Goal: Information Seeking & Learning: Learn about a topic

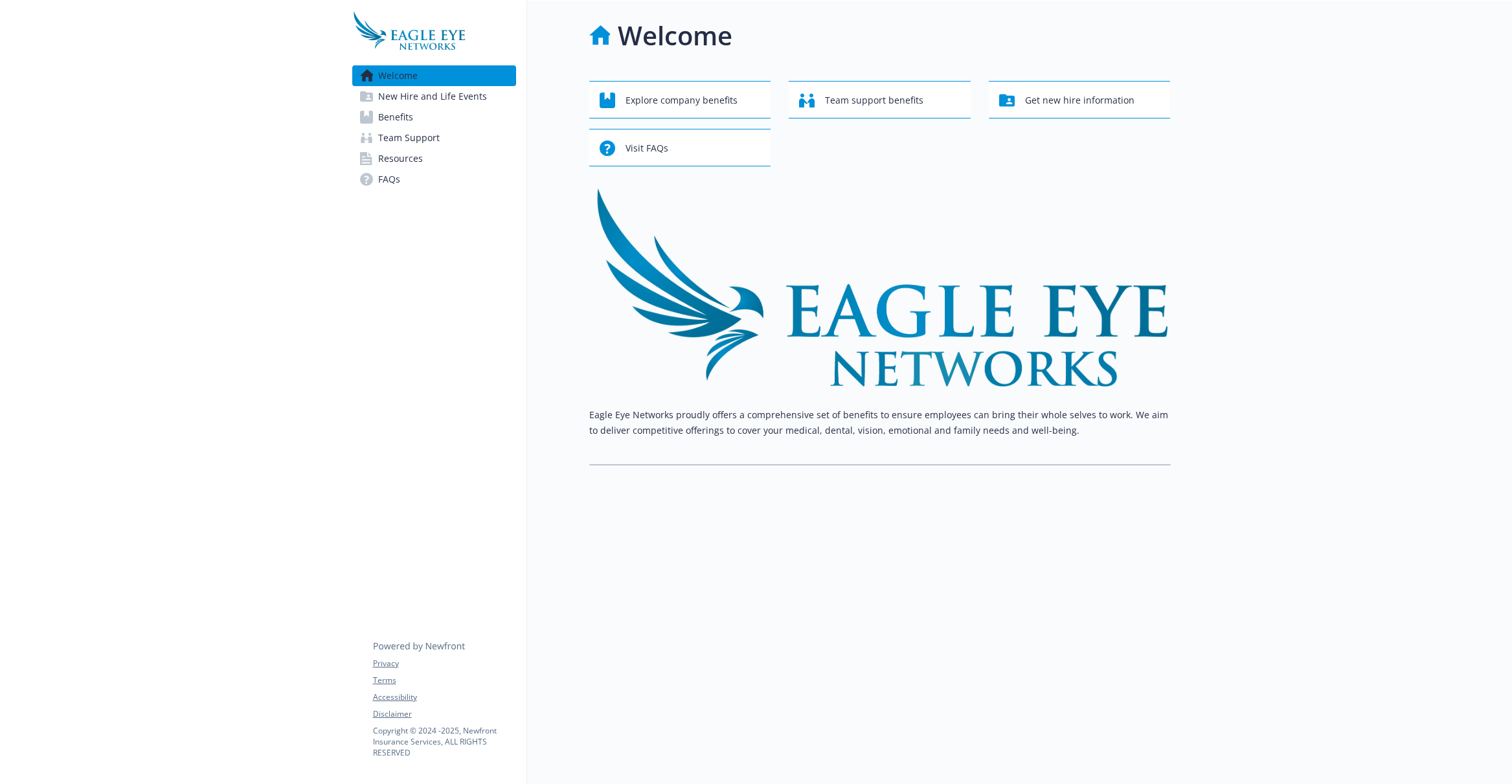
click at [399, 122] on span "Benefits" at bounding box center [395, 116] width 35 height 20
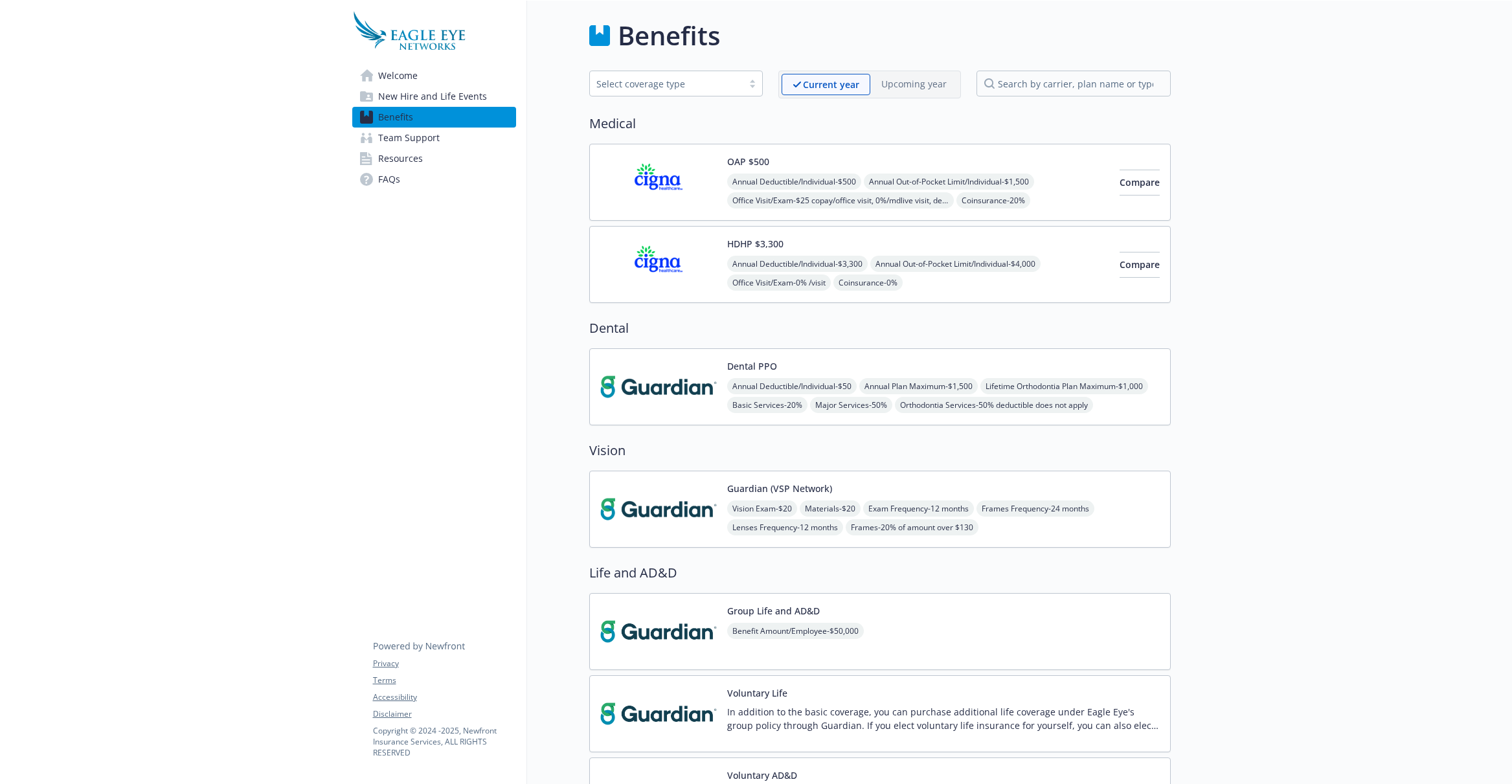
click at [752, 164] on button "OAP $500" at bounding box center [748, 161] width 42 height 13
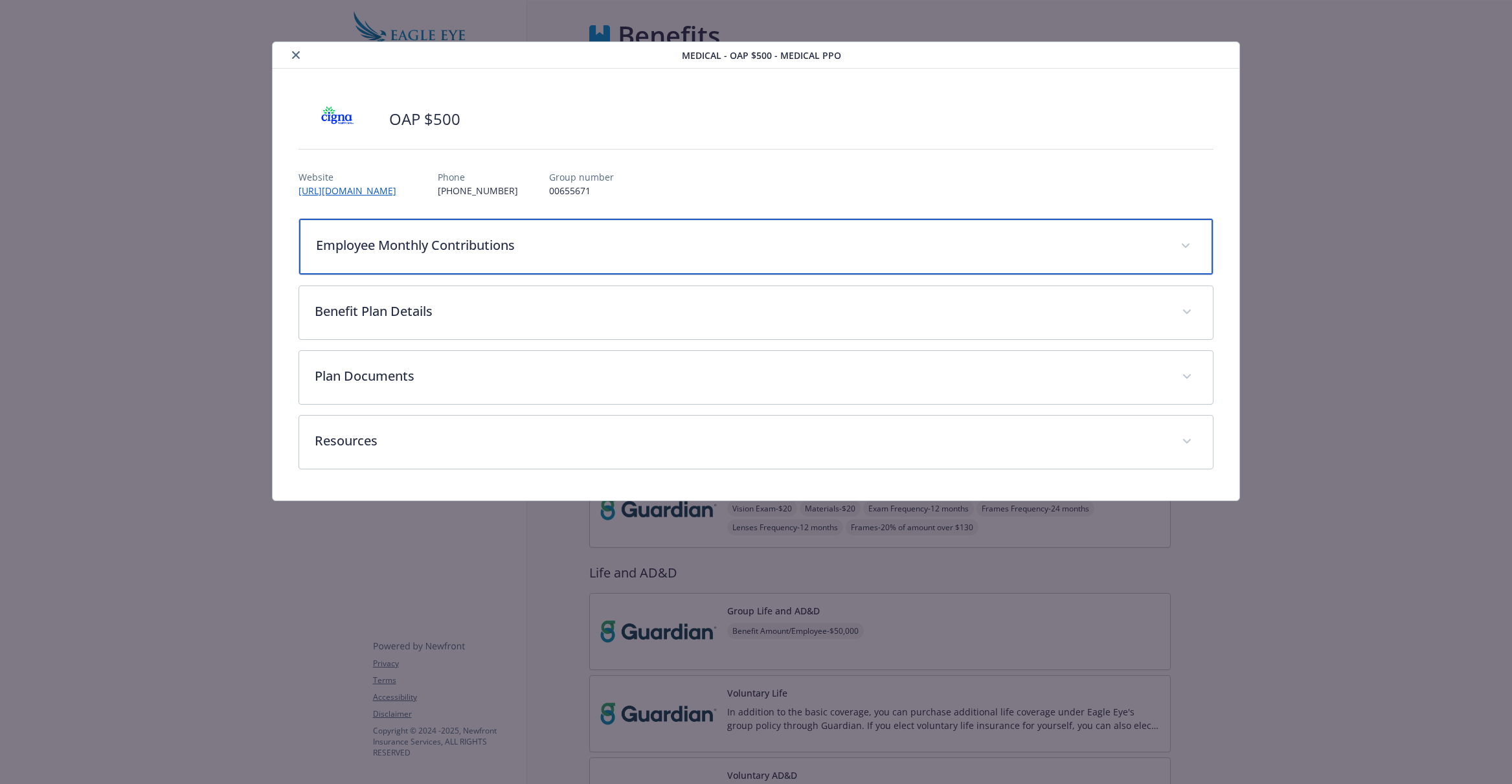
click at [784, 249] on p "Employee Monthly Contributions" at bounding box center [740, 245] width 848 height 20
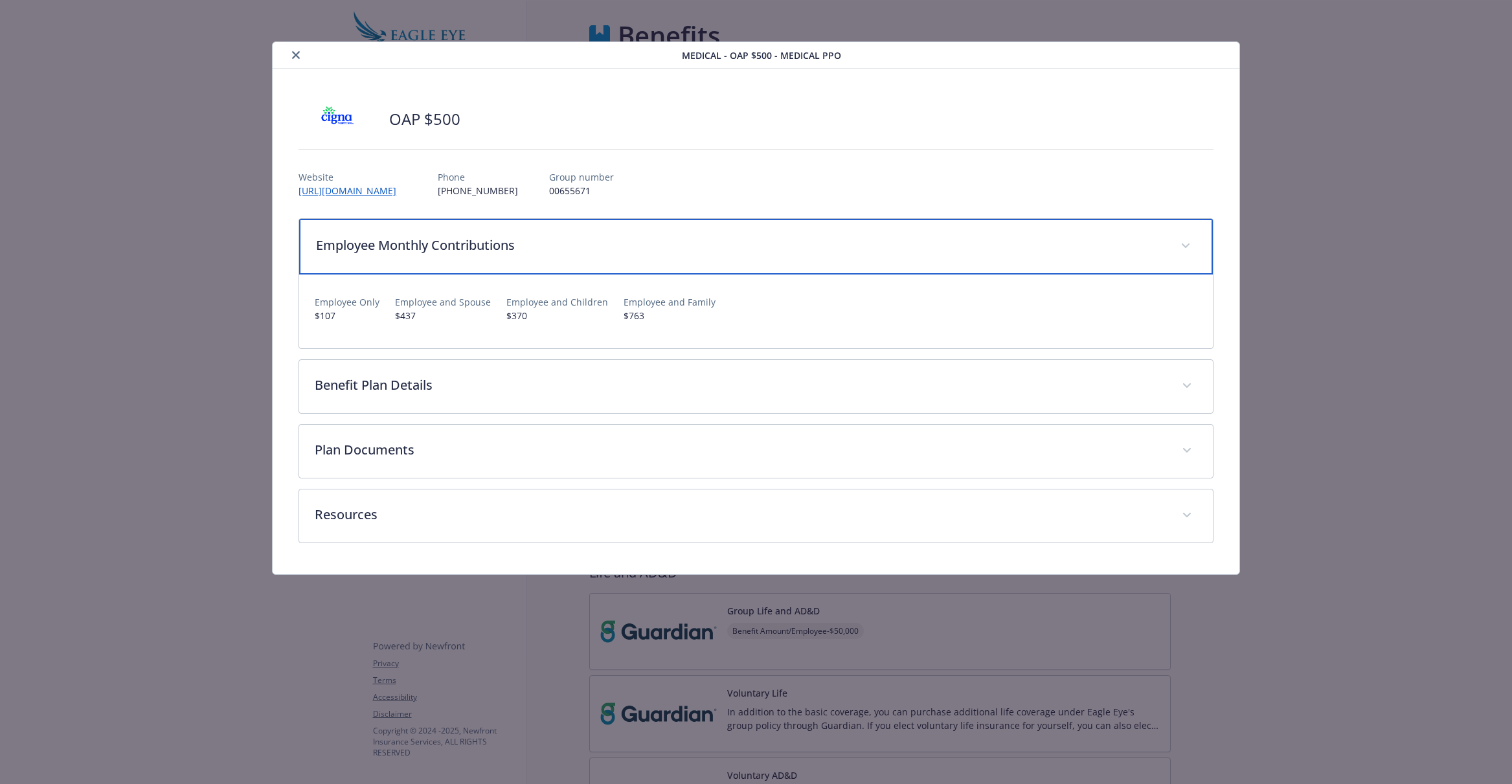
click at [784, 249] on p "Employee Monthly Contributions" at bounding box center [740, 245] width 848 height 20
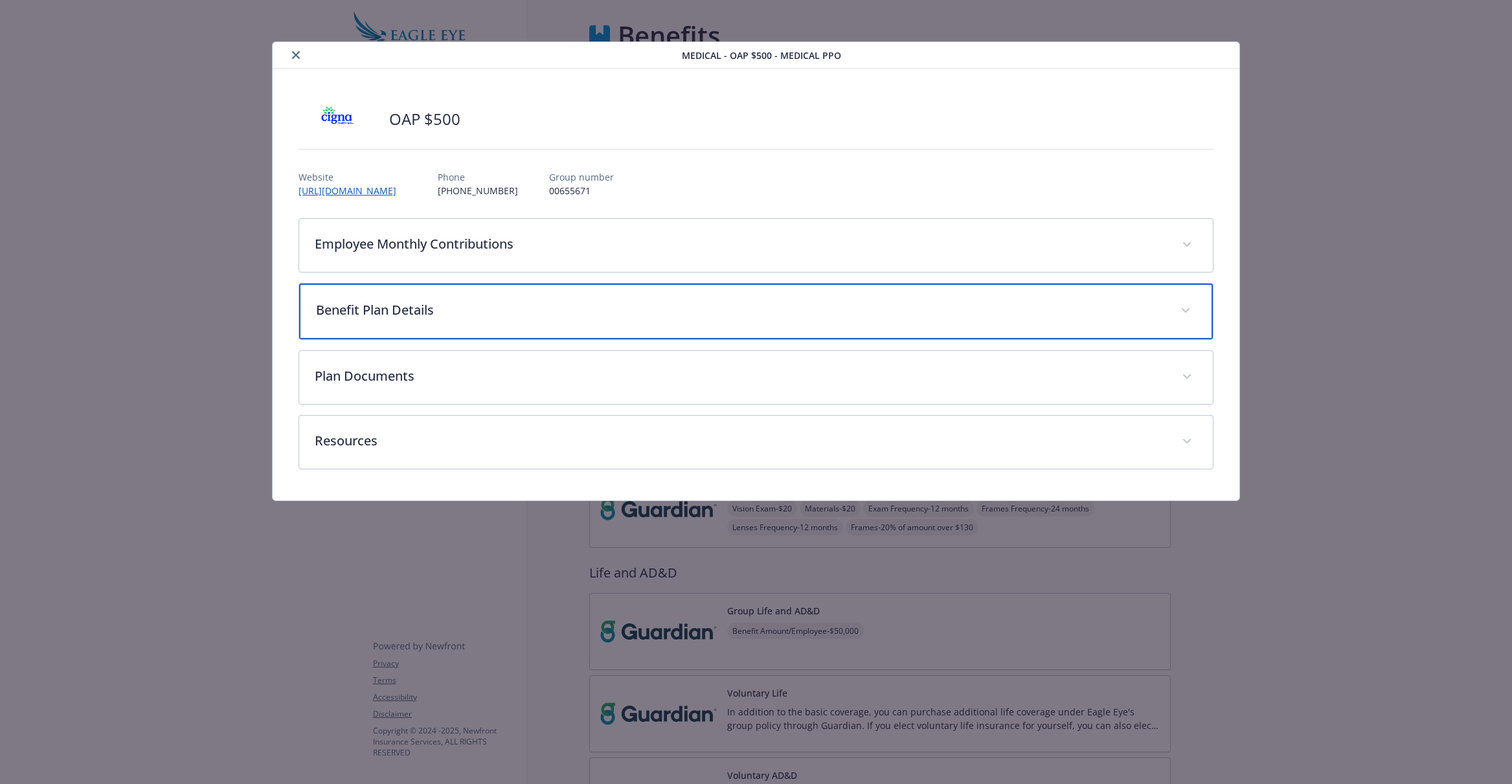
click at [769, 304] on p "Benefit Plan Details" at bounding box center [740, 310] width 848 height 20
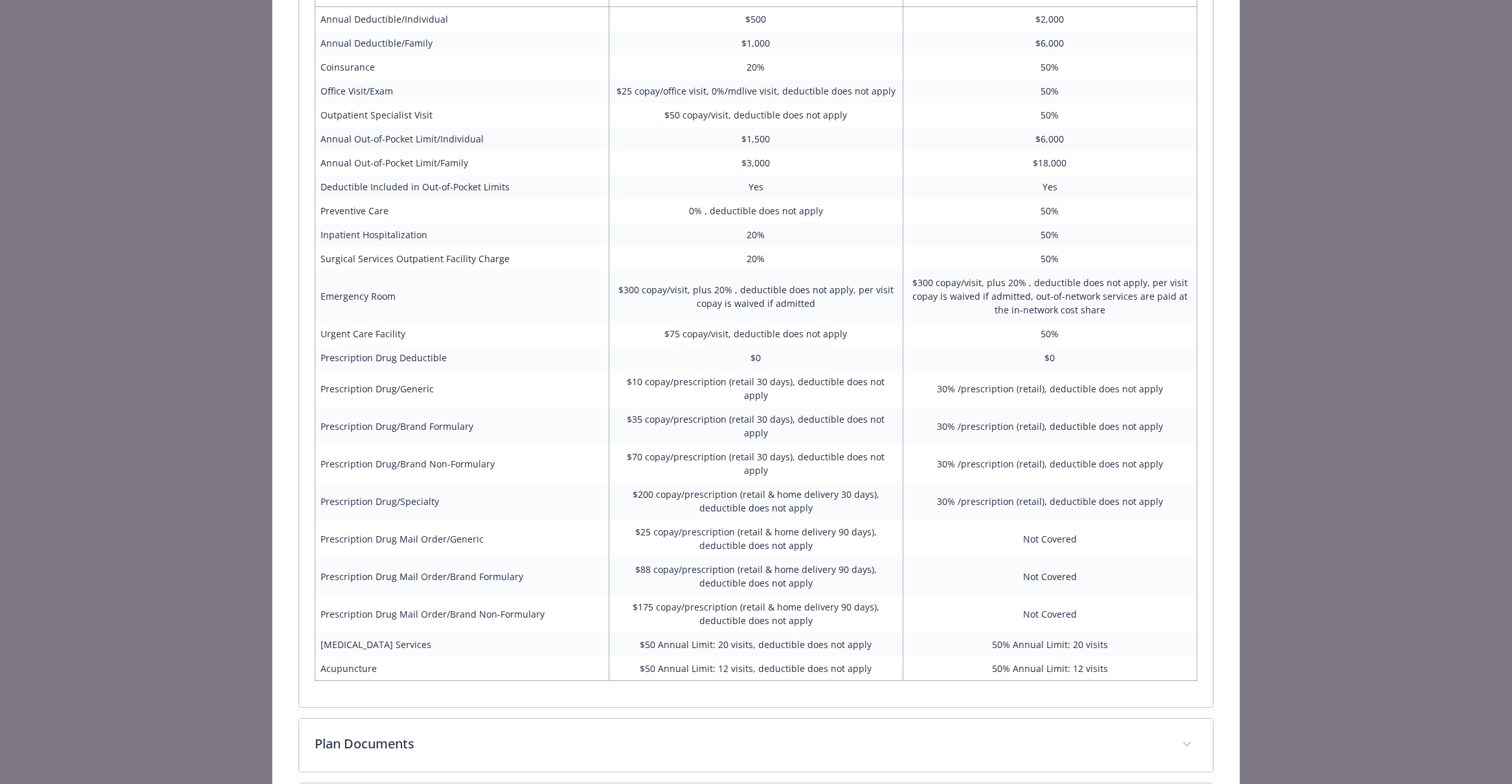
scroll to position [453, 0]
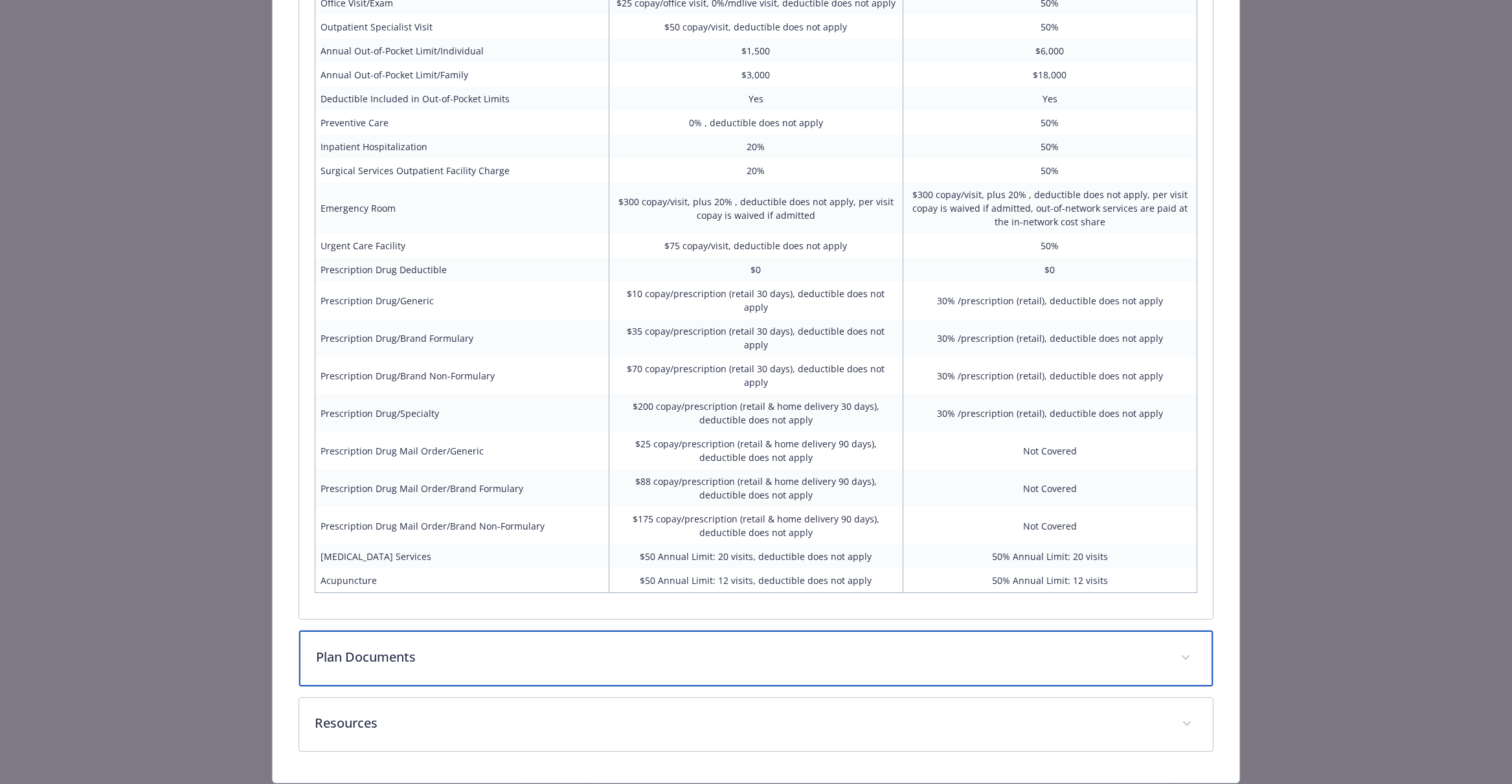
click at [602, 647] on p "Plan Documents" at bounding box center [740, 657] width 848 height 20
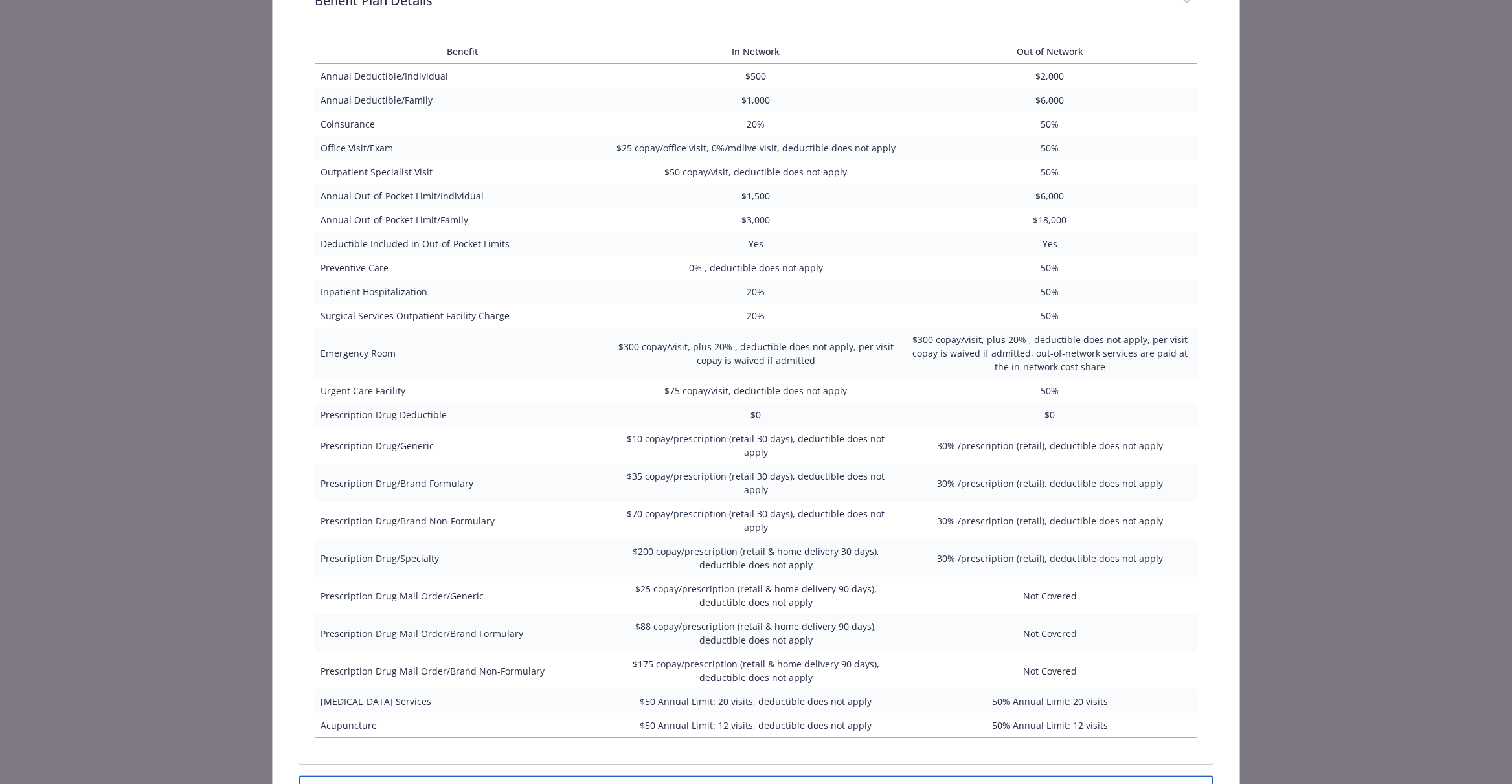
scroll to position [0, 0]
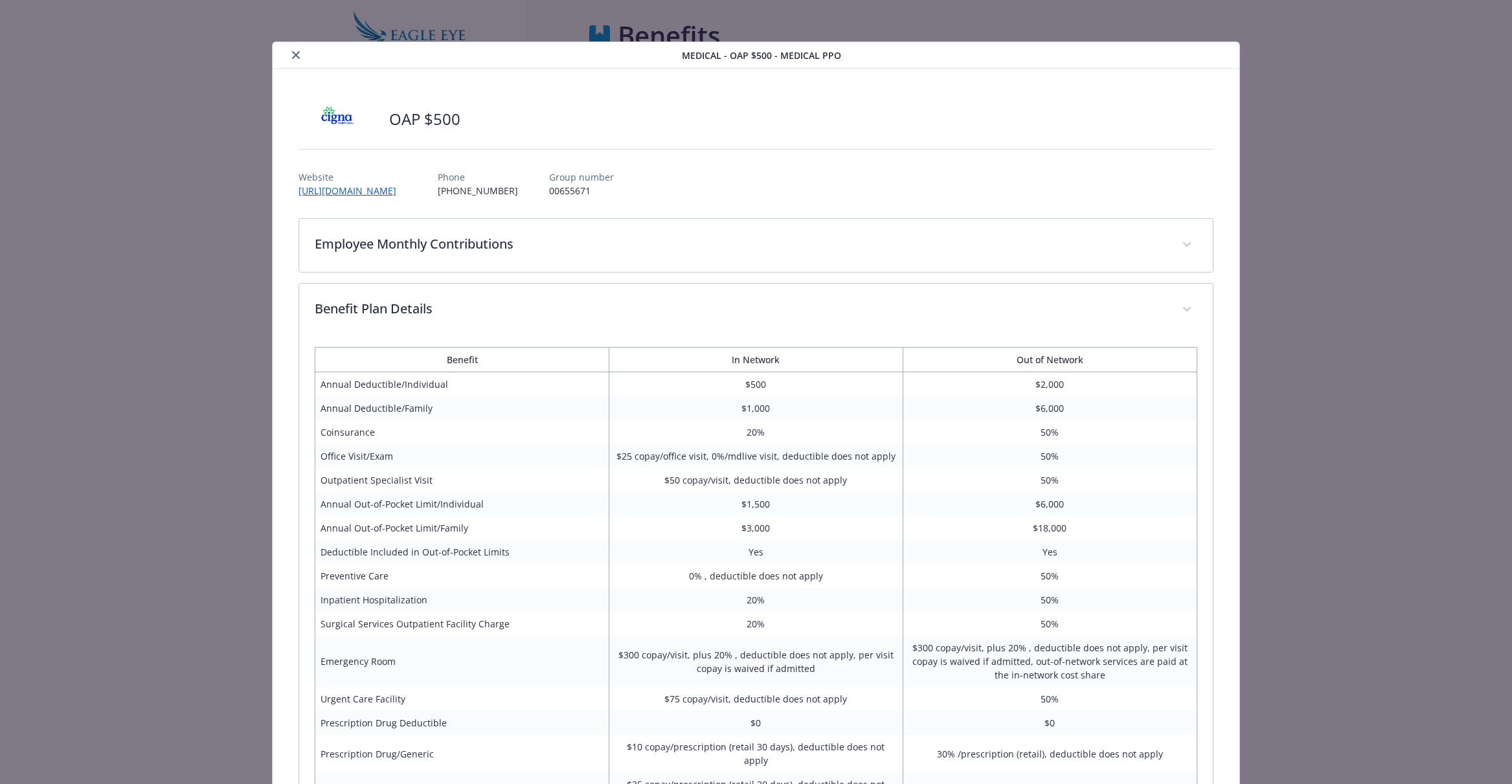
click at [296, 56] on icon "close" at bounding box center [296, 55] width 8 height 8
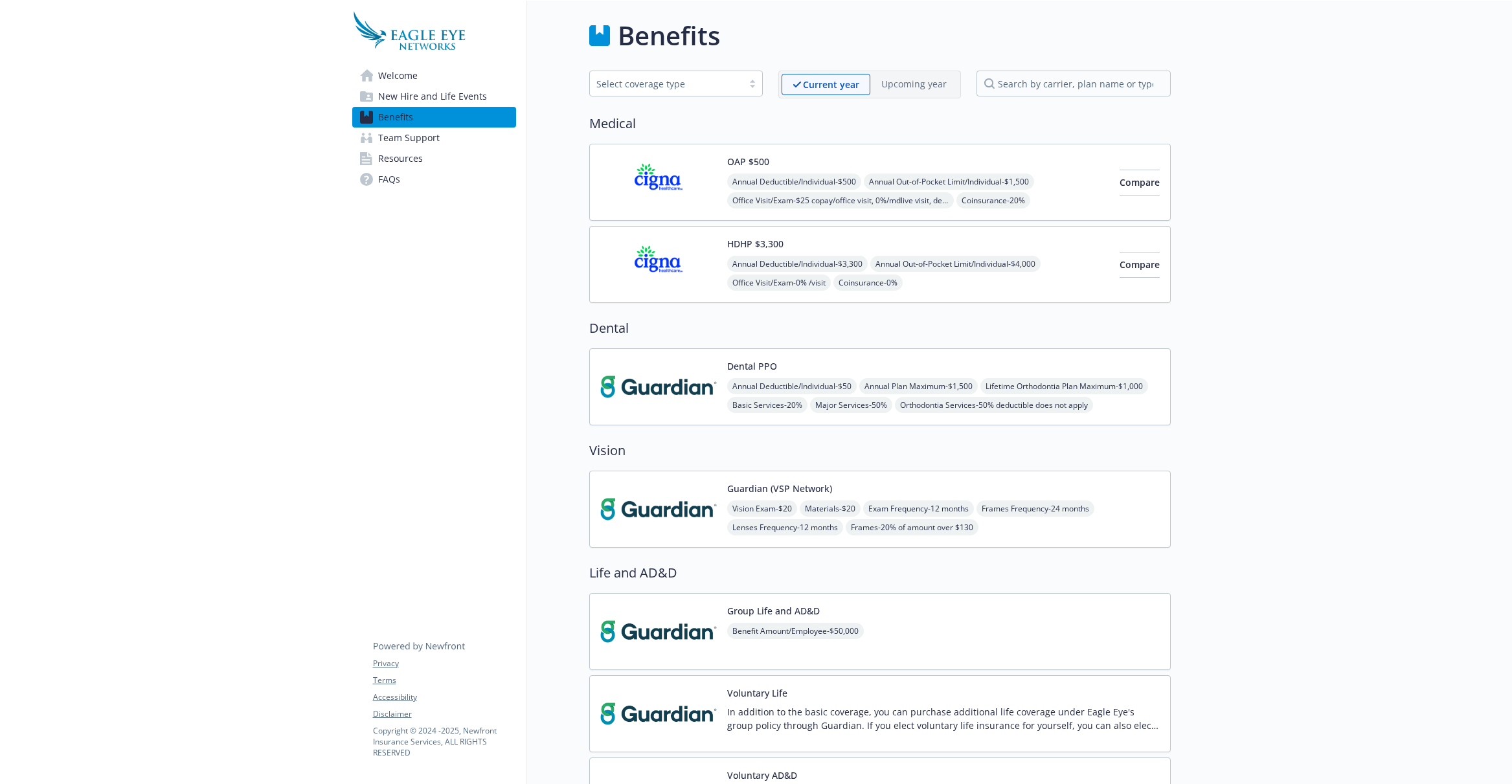
click at [759, 158] on button "OAP $500" at bounding box center [748, 161] width 42 height 13
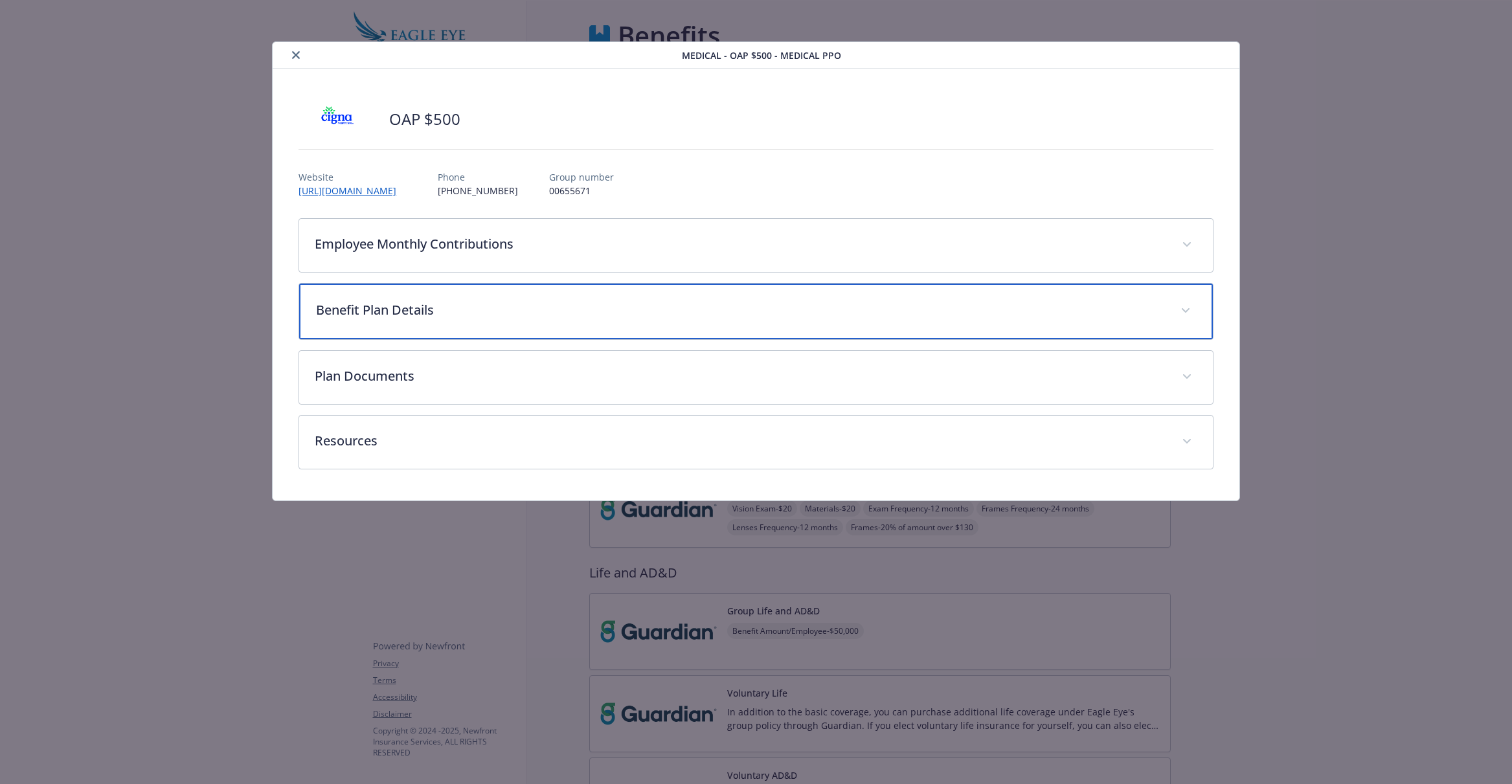
click at [548, 334] on div "Benefit Plan Details" at bounding box center [756, 311] width 913 height 56
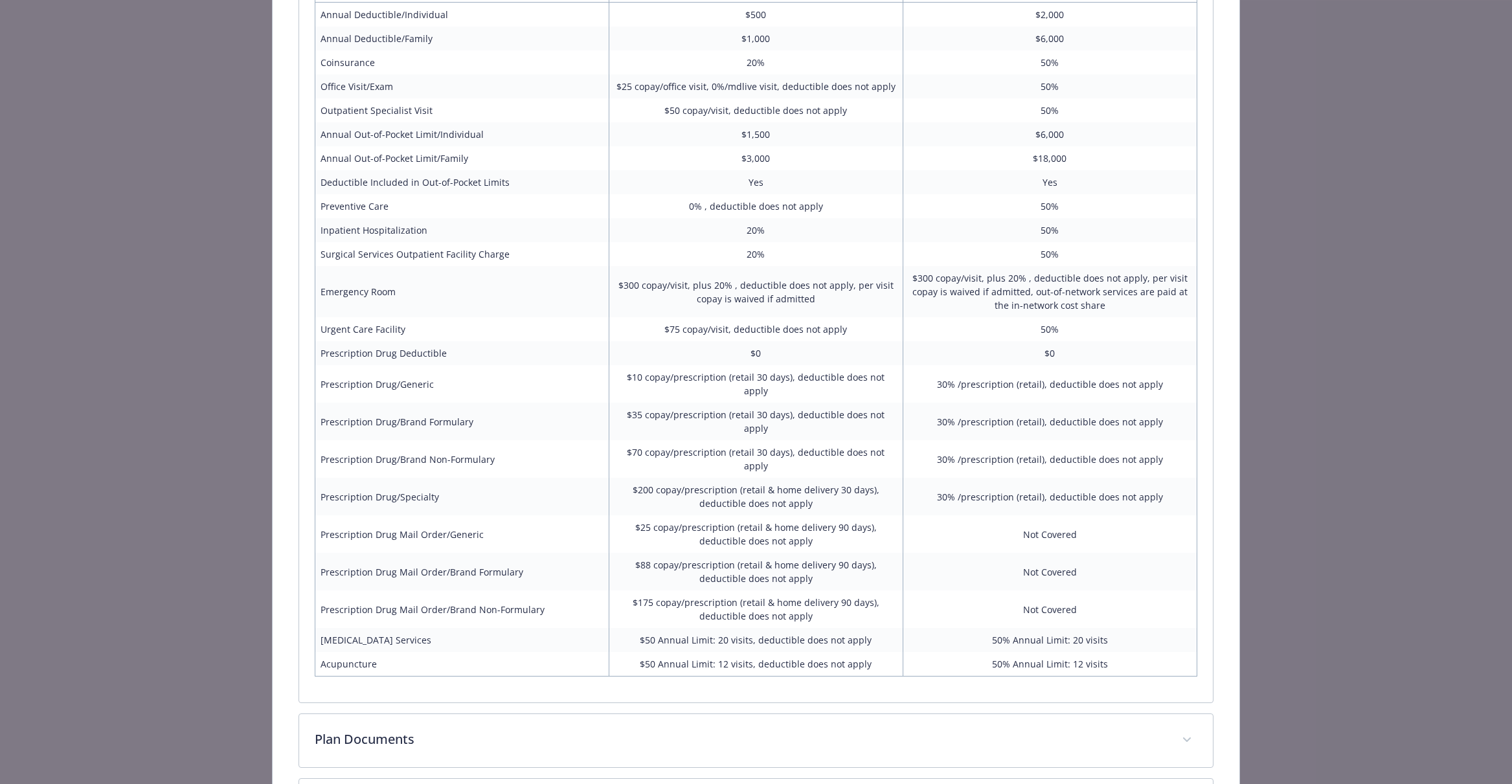
scroll to position [453, 0]
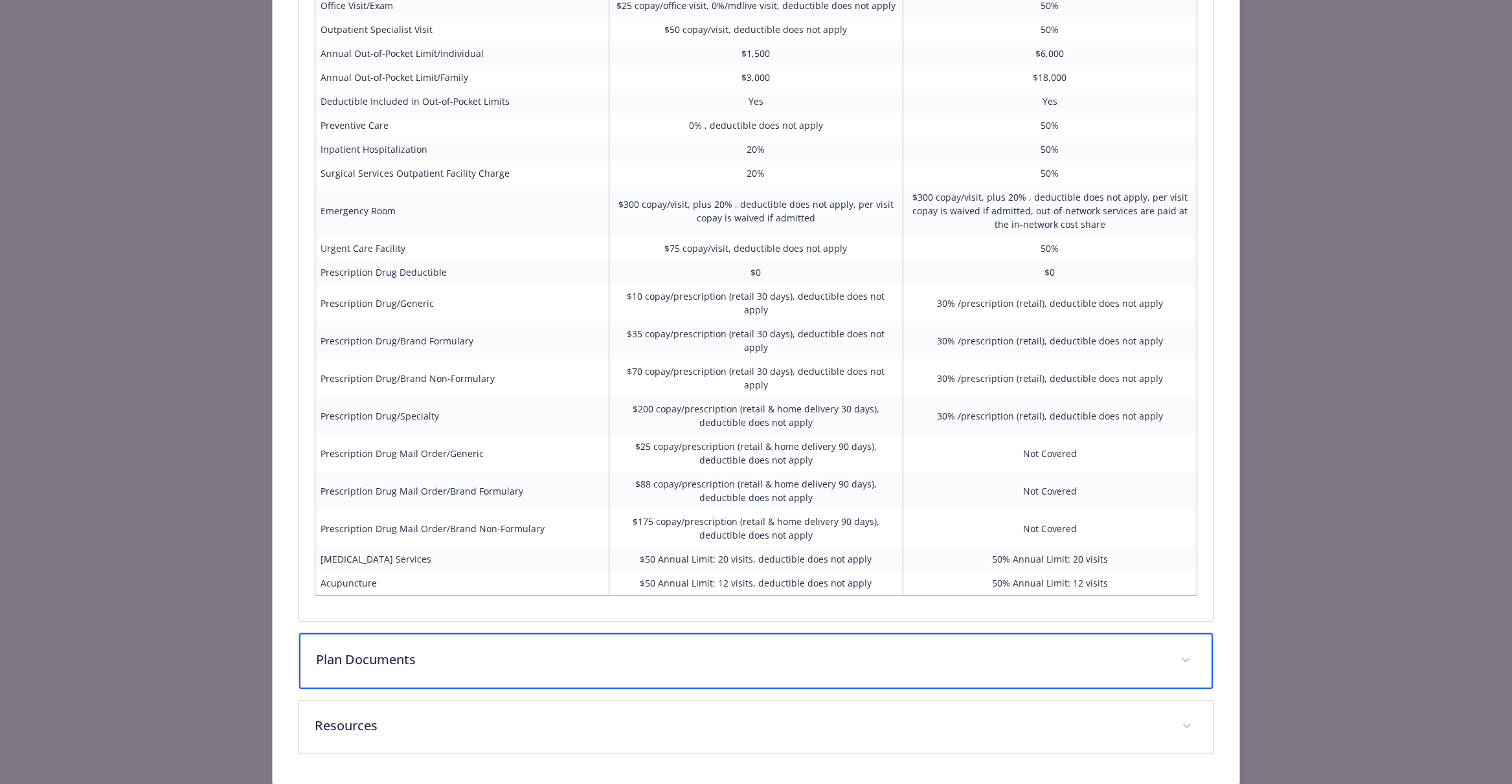
click at [459, 650] on p "Plan Documents" at bounding box center [740, 660] width 848 height 20
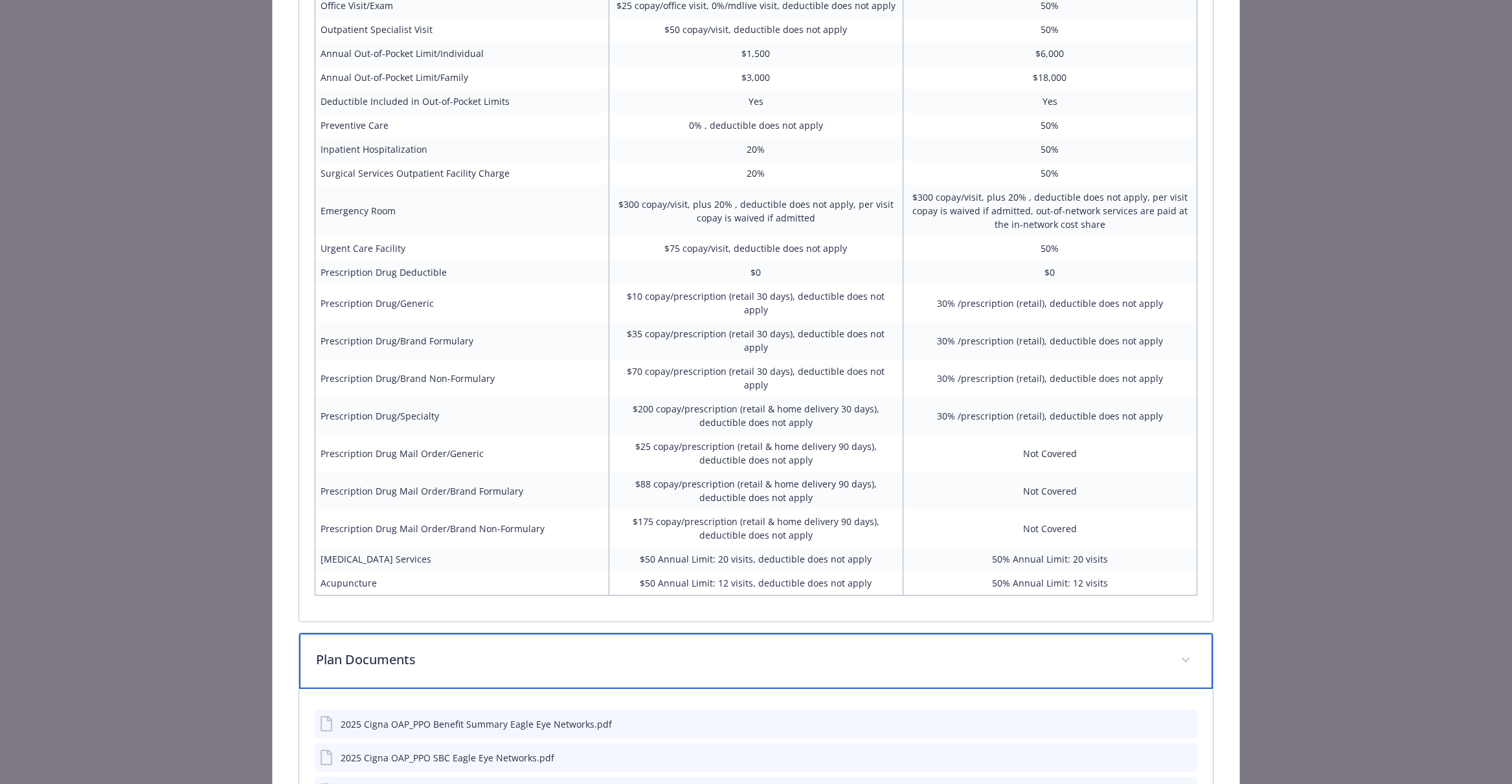
scroll to position [596, 0]
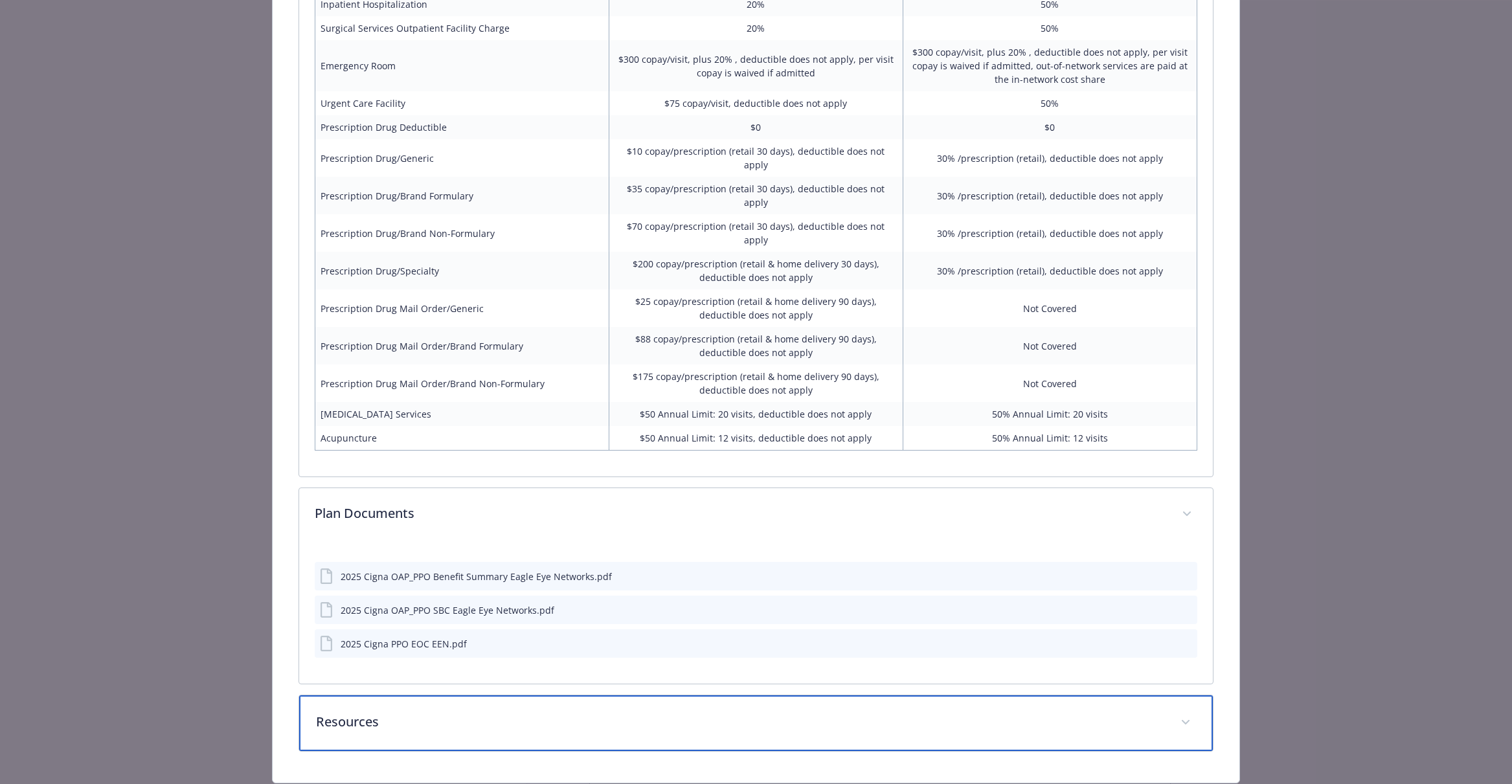
drag, startPoint x: 596, startPoint y: 681, endPoint x: 592, endPoint y: 687, distance: 7.2
click at [595, 712] on p "Resources" at bounding box center [740, 722] width 848 height 20
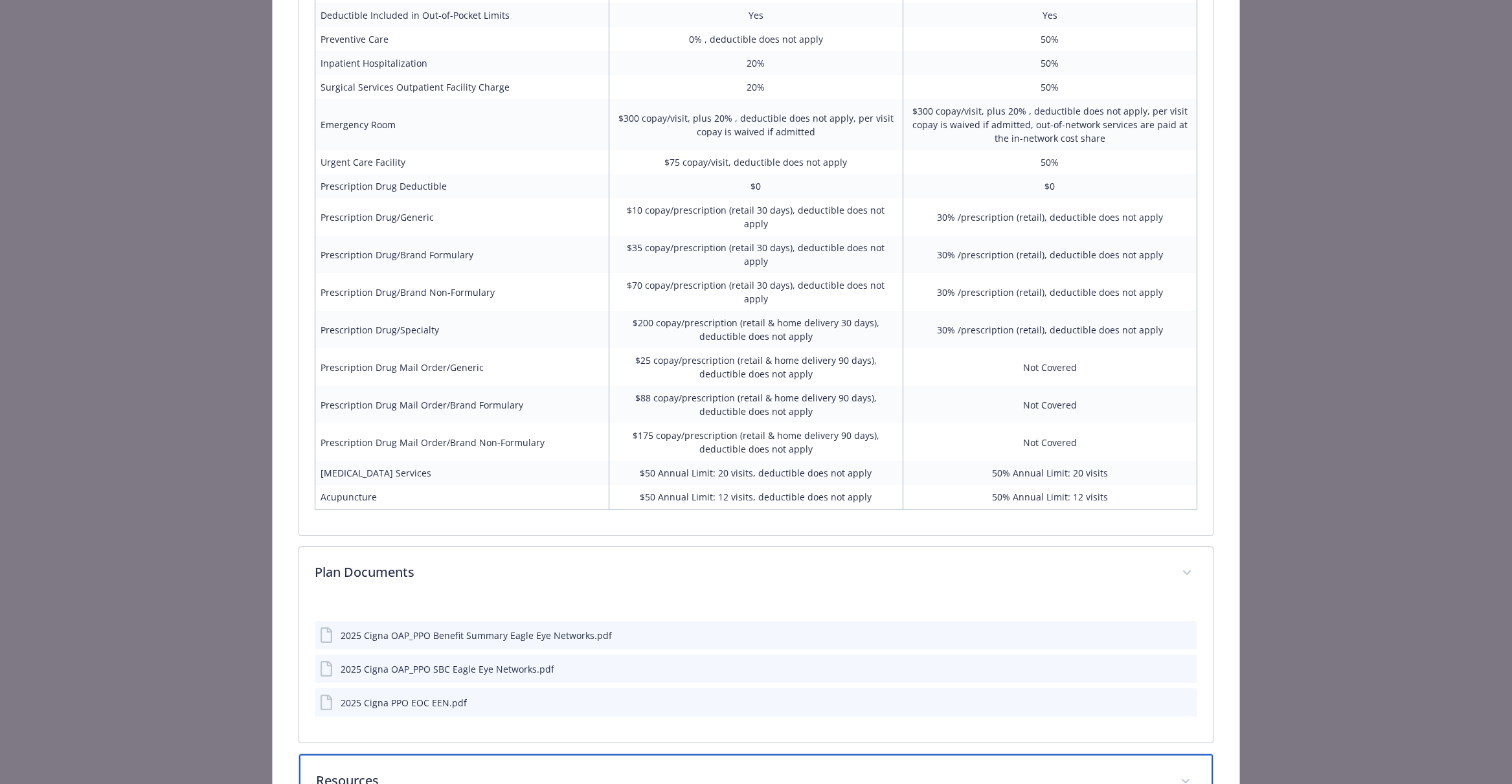
scroll to position [0, 0]
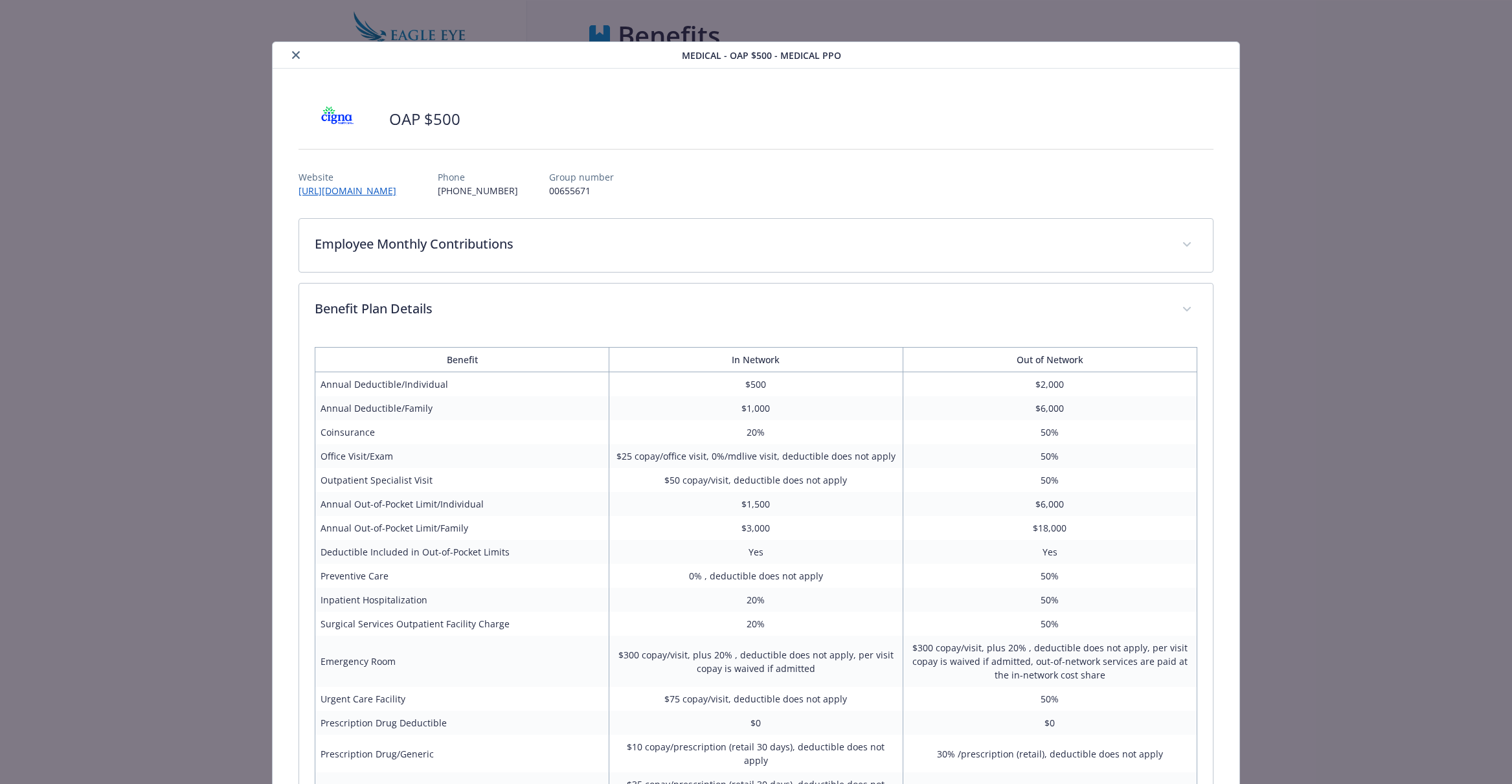
click at [299, 55] on icon "close" at bounding box center [296, 55] width 8 height 8
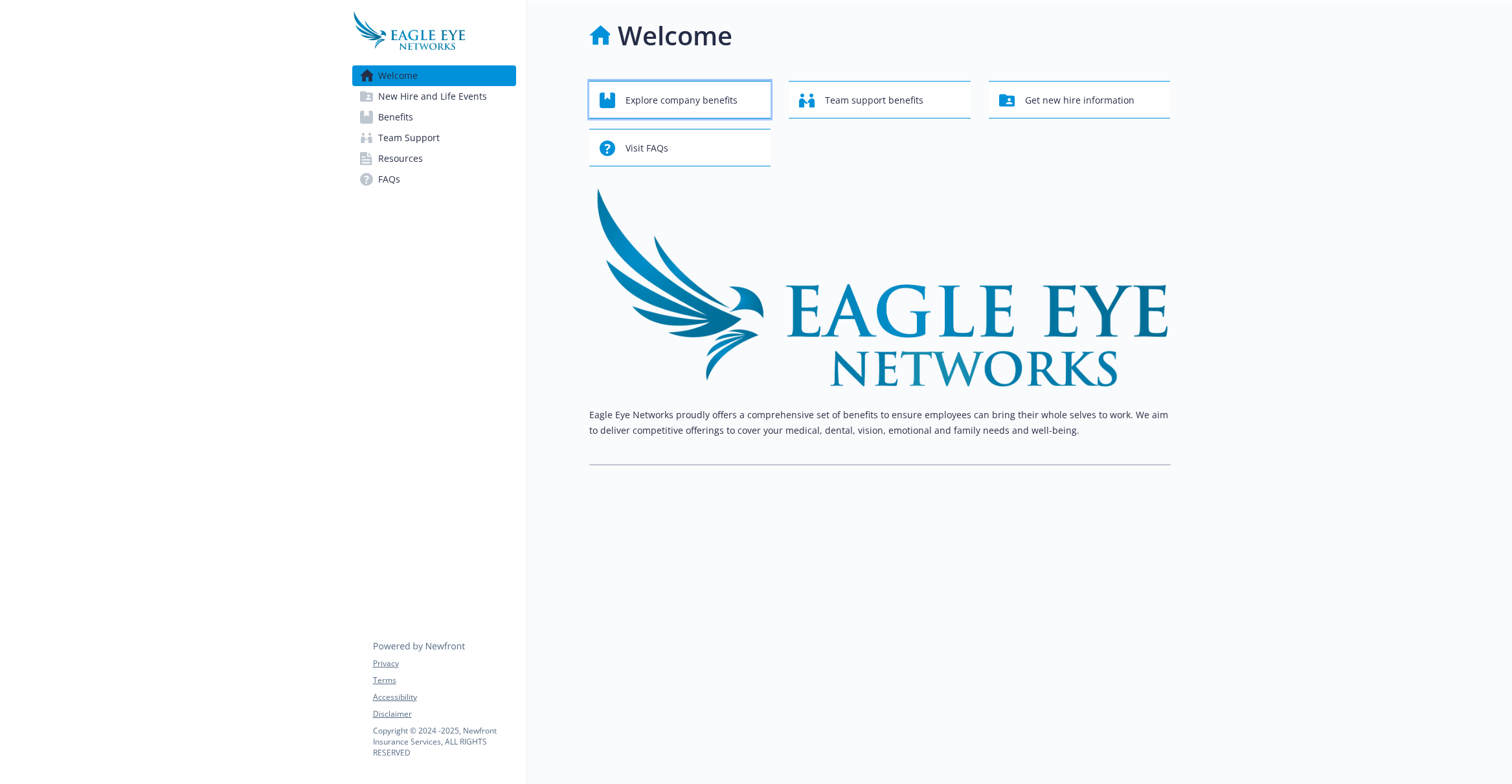
click at [709, 104] on span "Explore company benefits" at bounding box center [682, 100] width 112 height 25
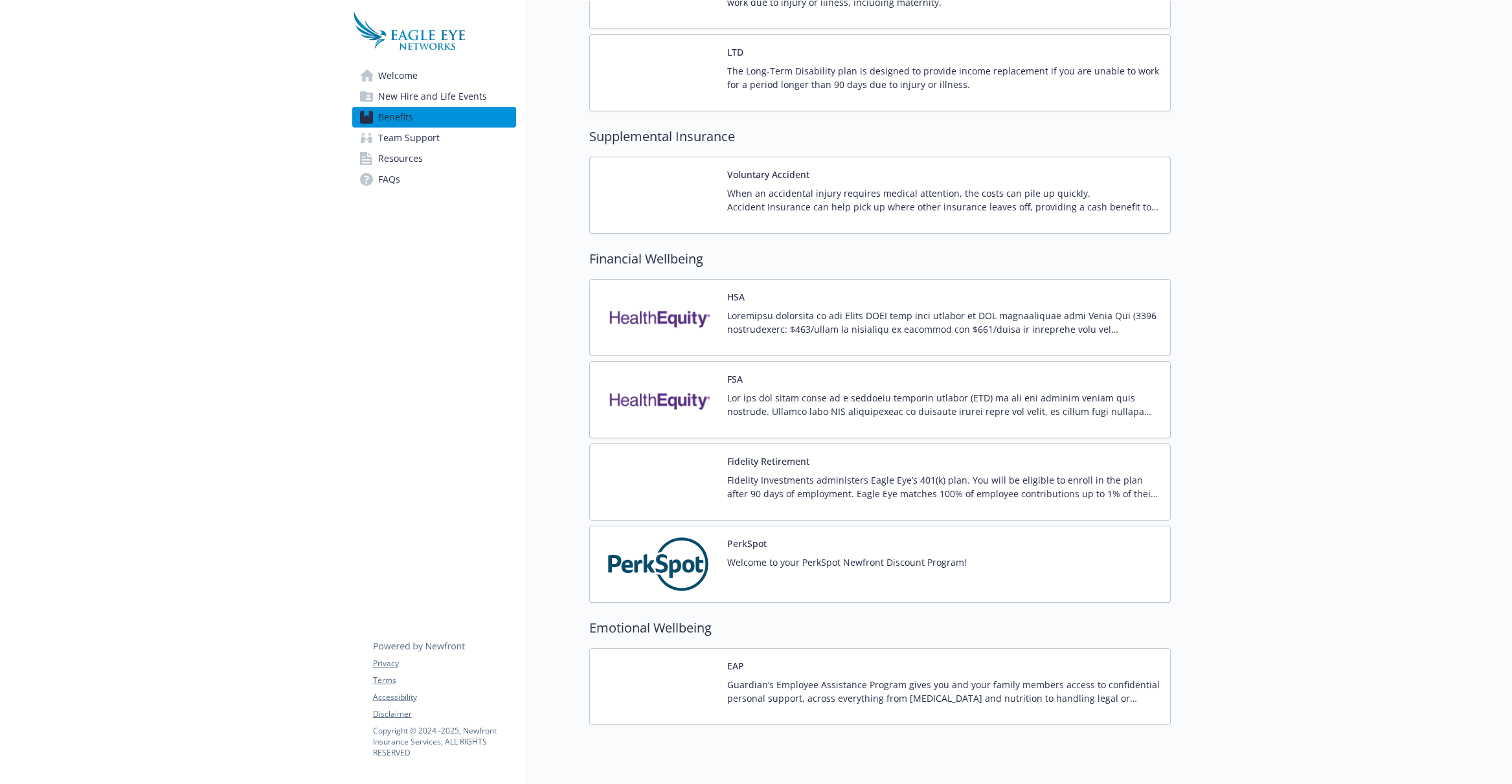
scroll to position [927, 0]
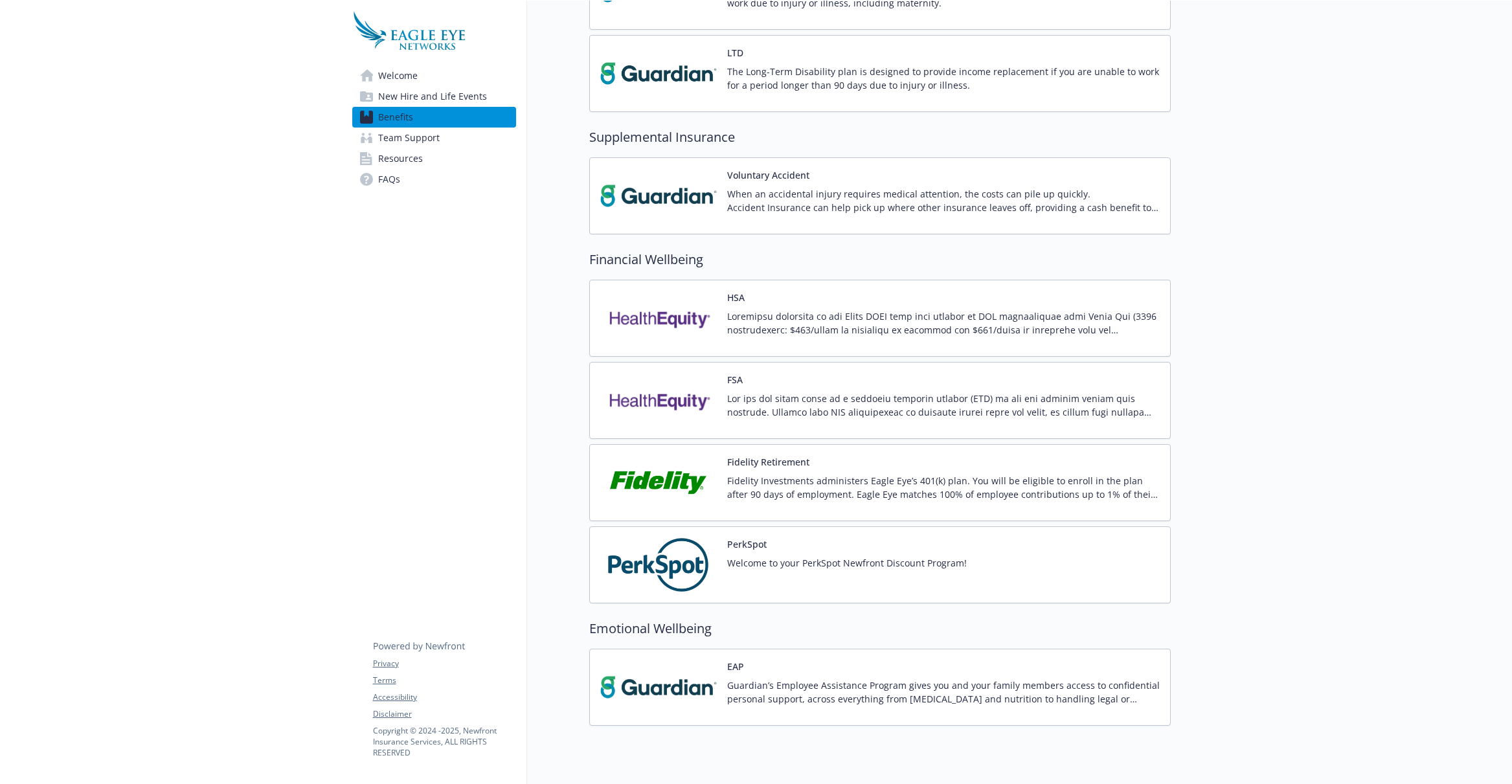
click at [1013, 492] on p "Fidelity Investments administers Eagle Eye’s 401(k) plan. You will be eligible …" at bounding box center [943, 487] width 433 height 28
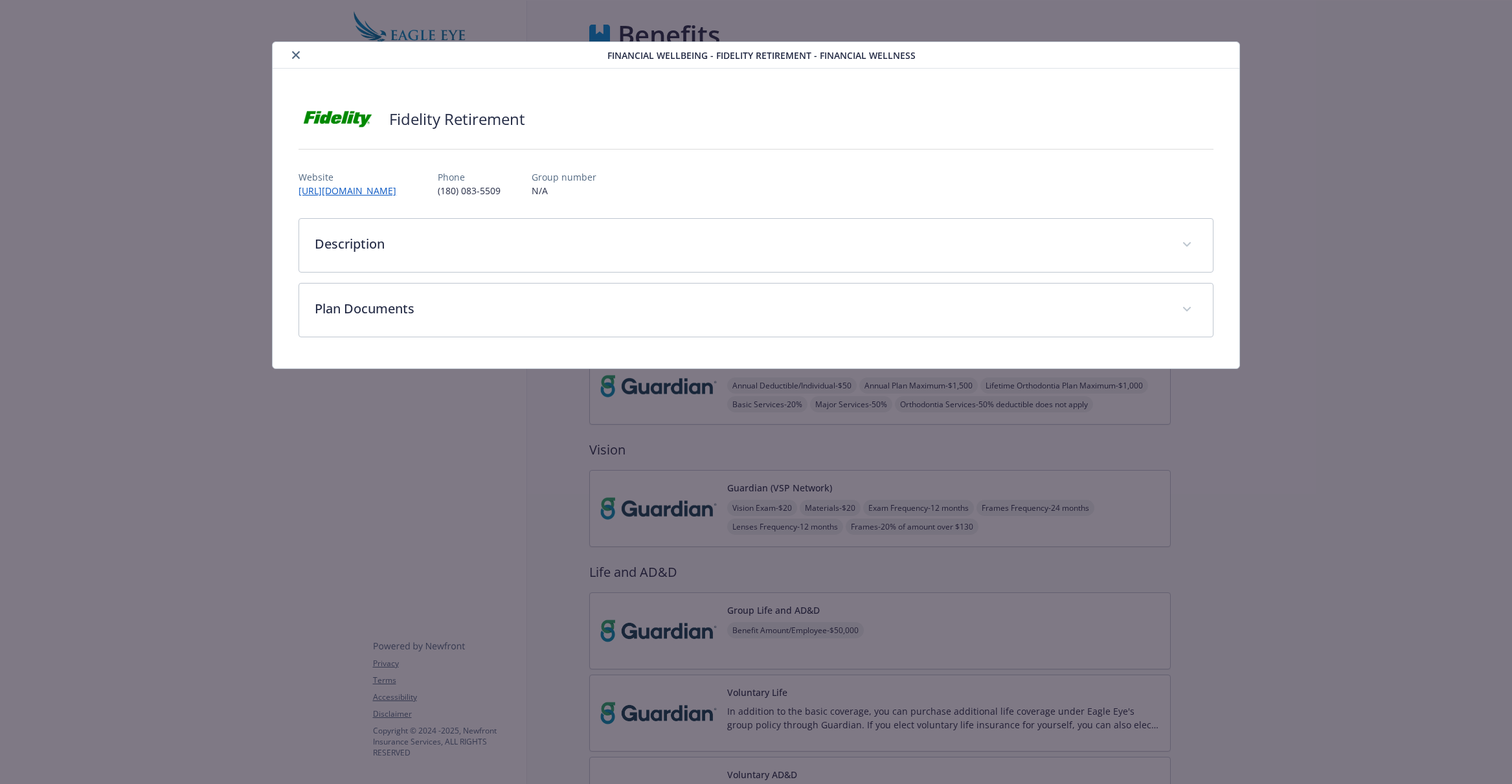
scroll to position [926, 0]
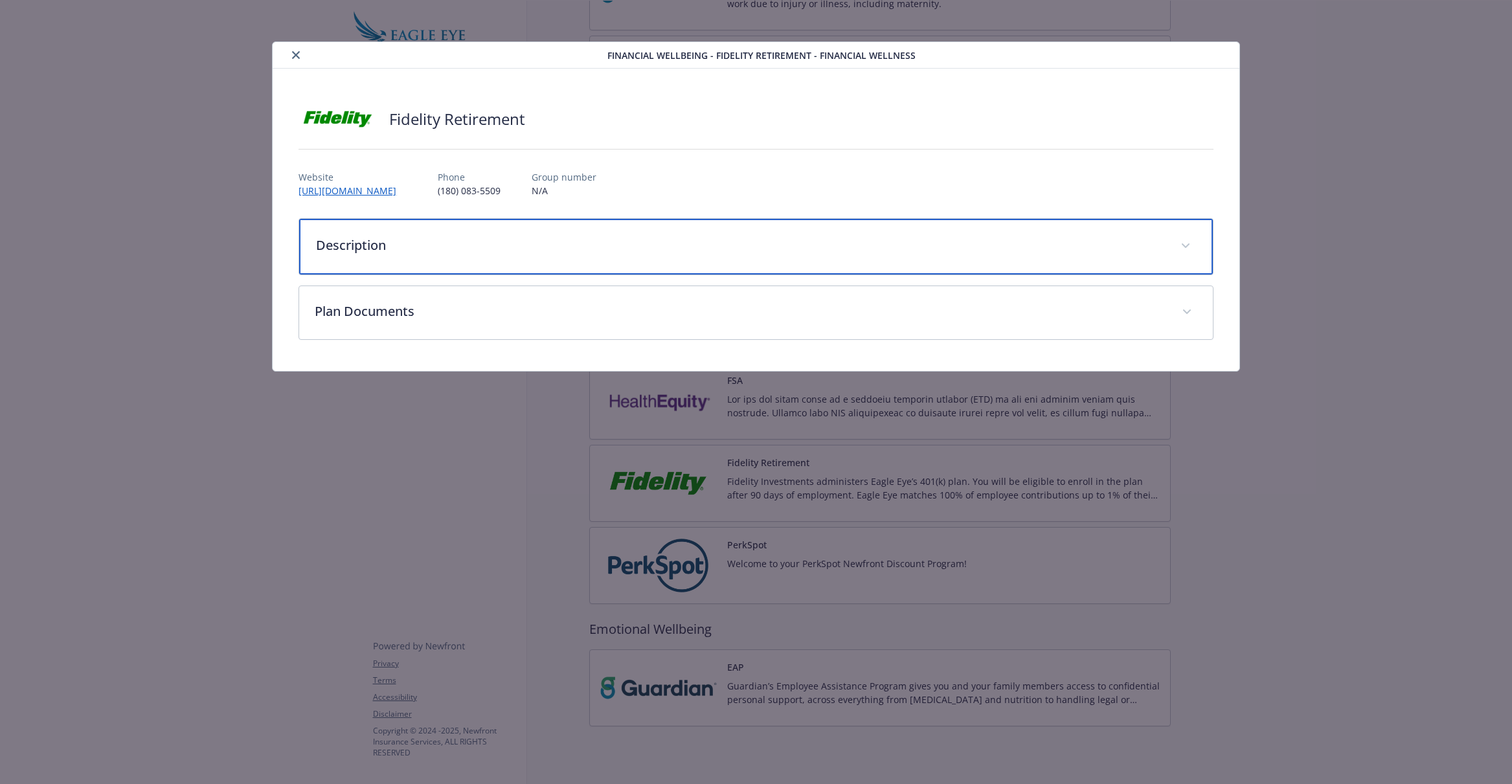
click at [425, 264] on div "Description" at bounding box center [756, 246] width 913 height 56
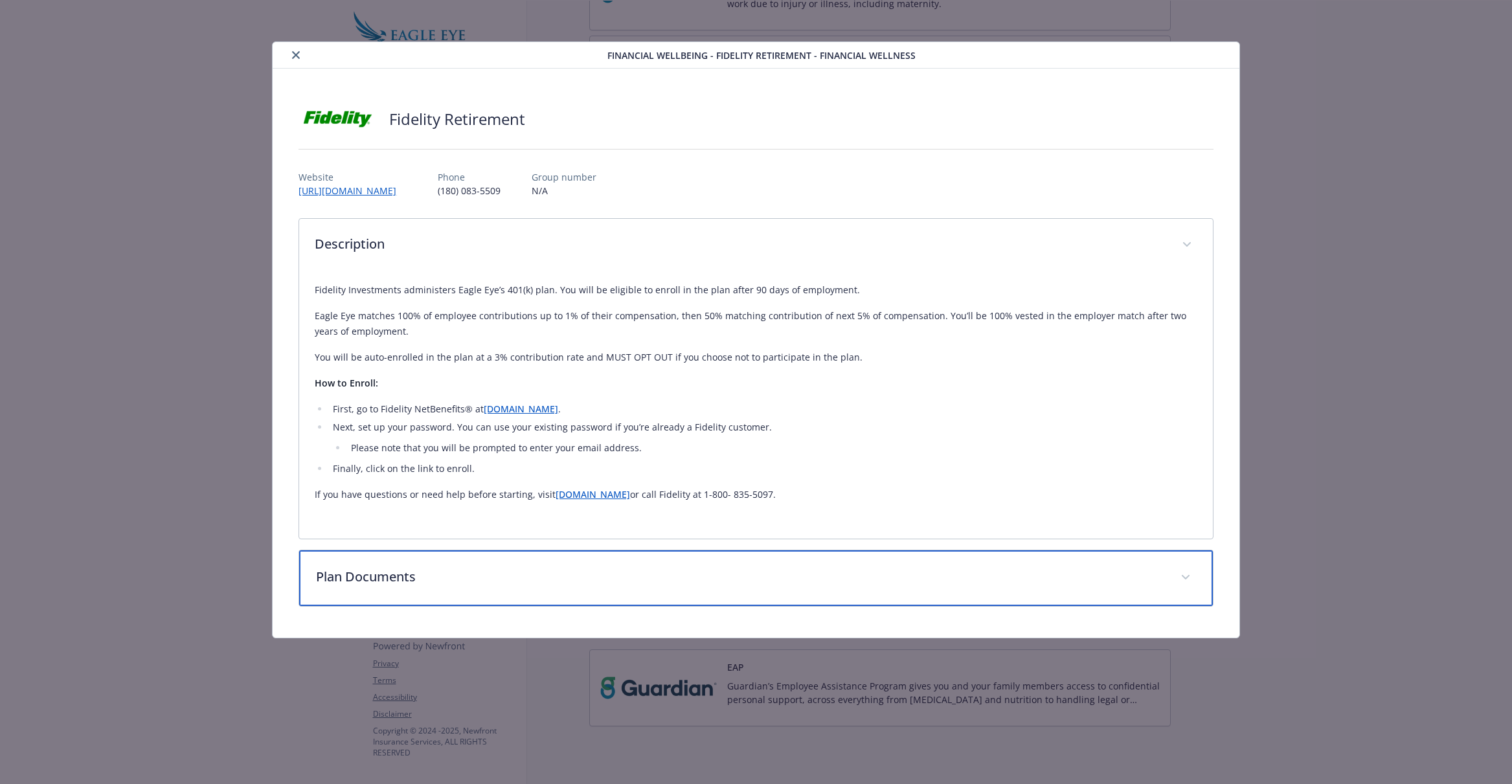
click at [670, 569] on p "Plan Documents" at bounding box center [740, 577] width 848 height 20
